Goal: Check status: Check status

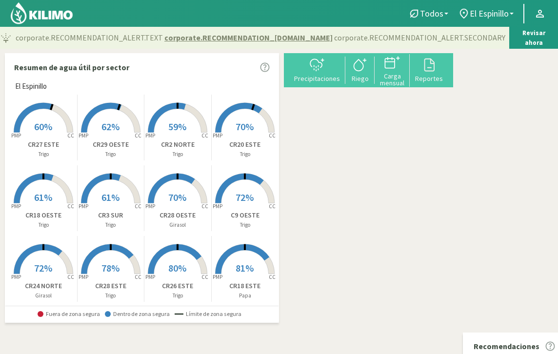
click at [46, 124] on span "60%" at bounding box center [43, 127] width 18 height 12
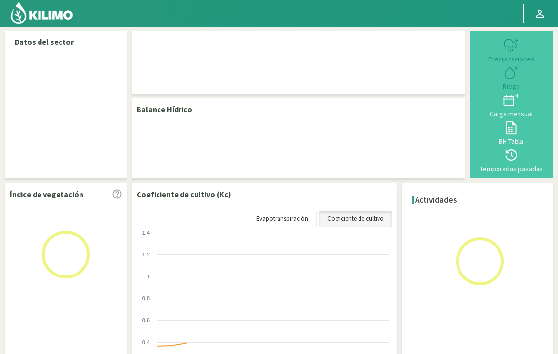
select select "9: Object"
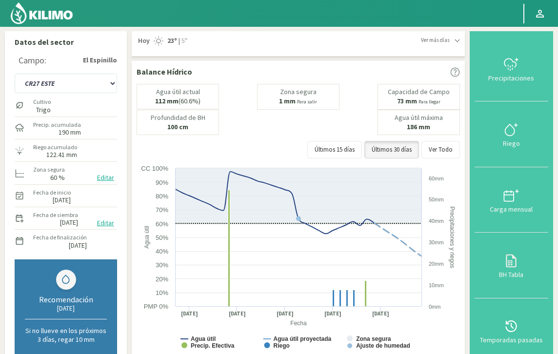
click at [44, 14] on img at bounding box center [42, 12] width 64 height 23
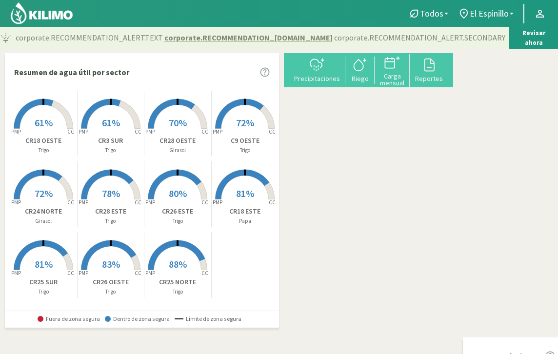
scroll to position [78, 0]
